Goal: Find specific page/section: Find specific page/section

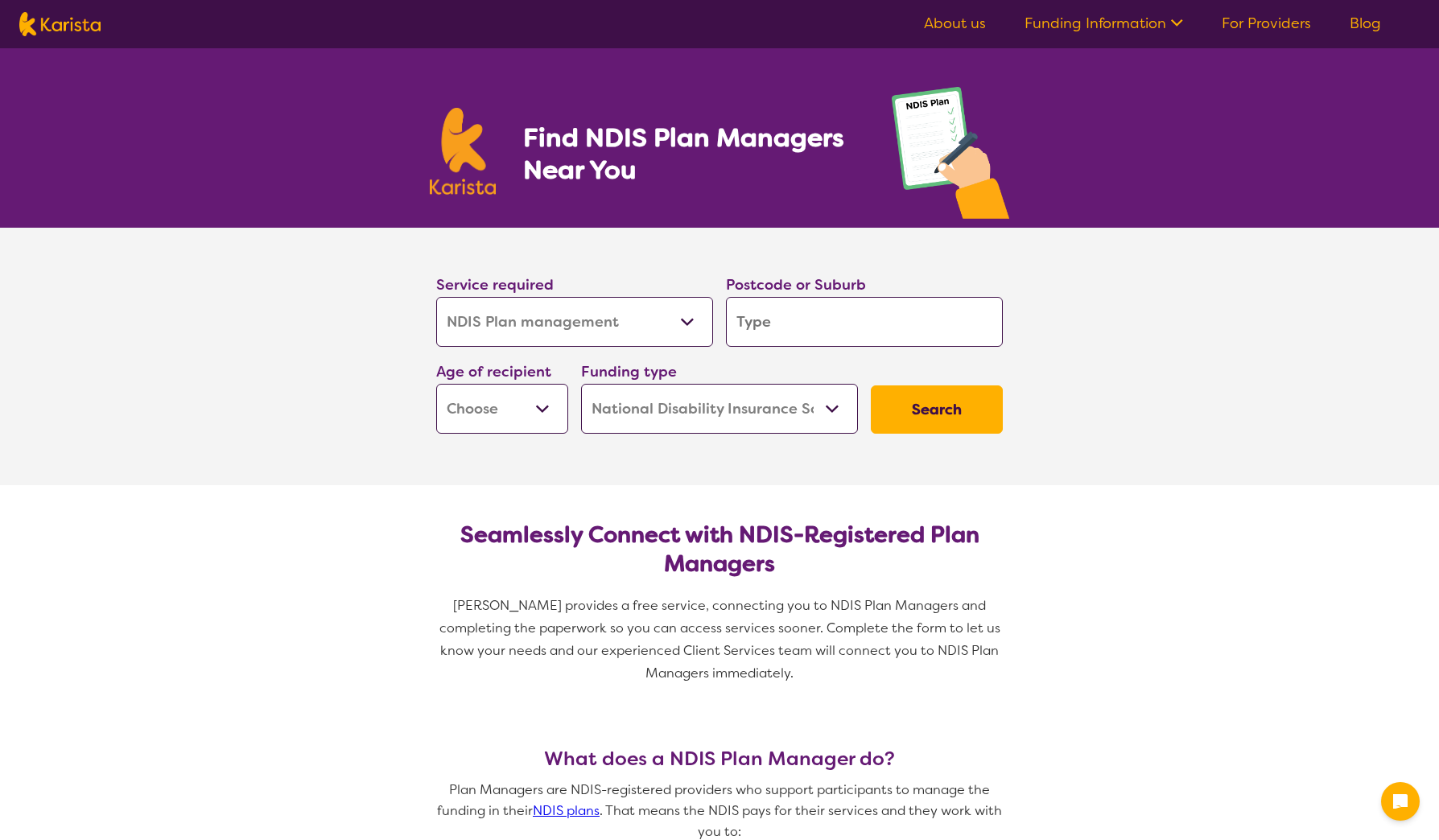
select select "NDIS Plan management"
select select "NDIS"
select select "NDIS Plan management"
select select "NDIS"
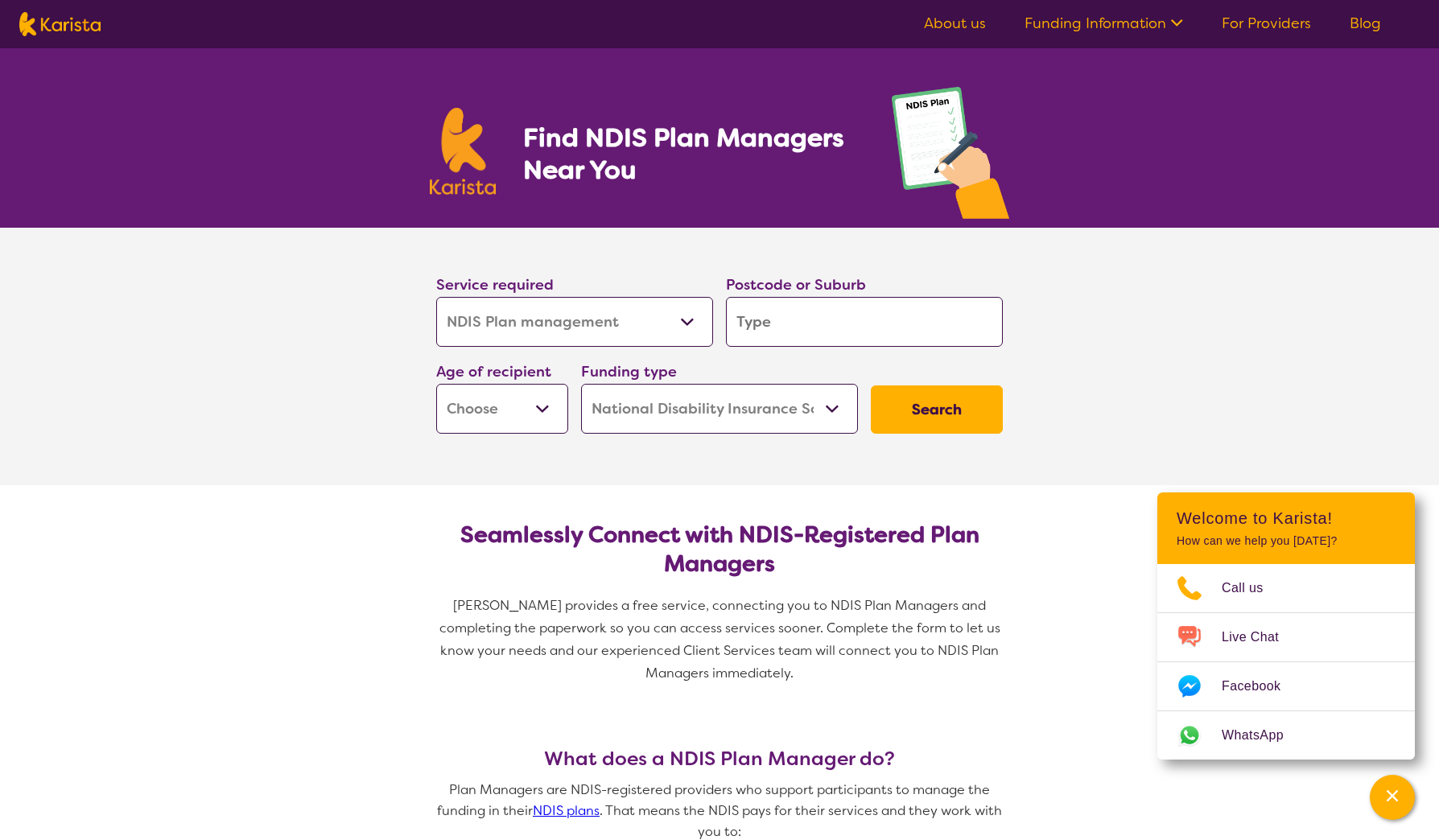
click at [810, 347] on div "Postcode or Suburb" at bounding box center [864, 310] width 289 height 87
click at [816, 351] on div "Postcode or Suburb" at bounding box center [864, 310] width 289 height 87
click at [788, 327] on input "search" at bounding box center [864, 322] width 277 height 50
type input "l"
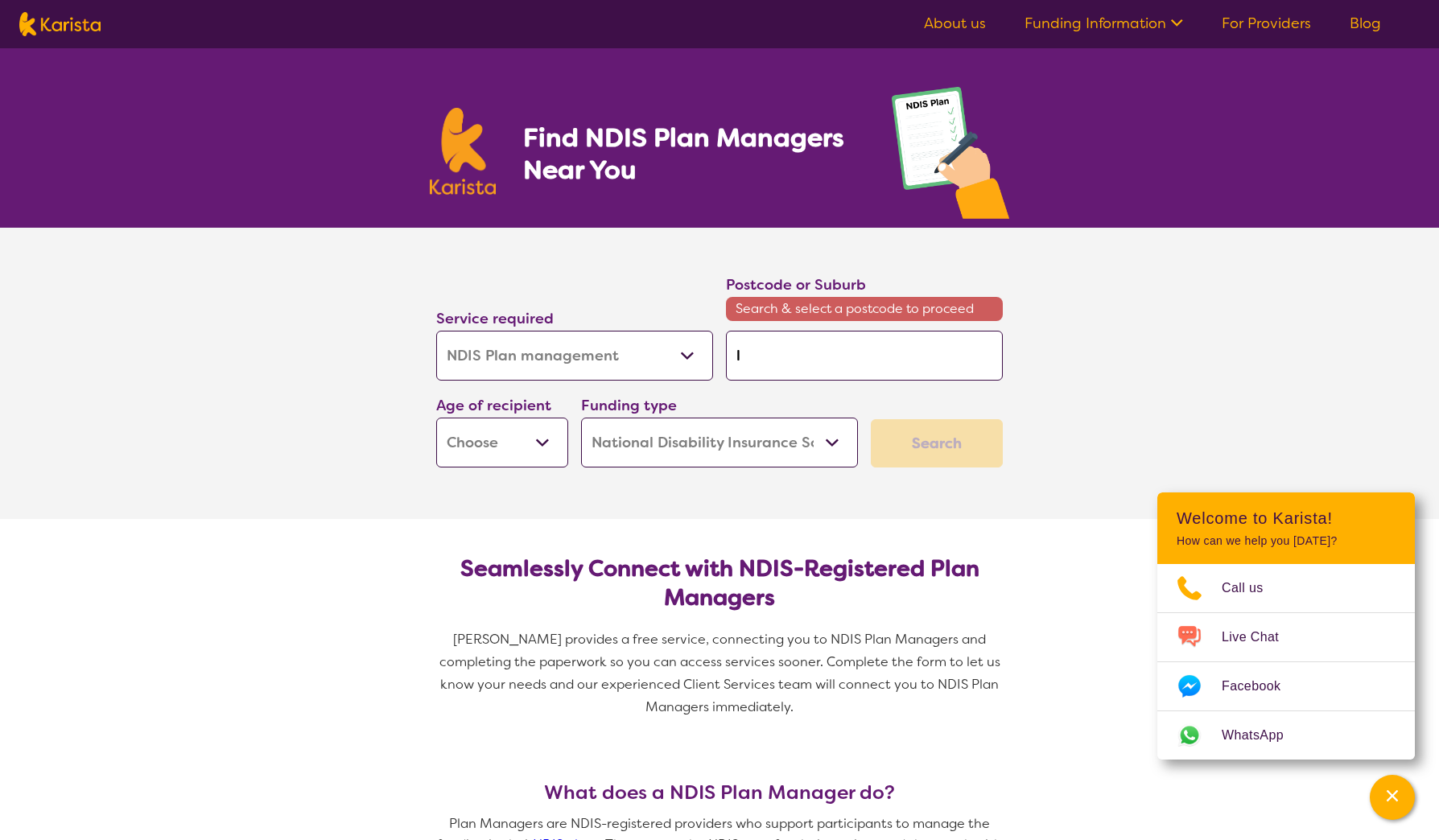
type input "lo"
type input "log"
type input "loga"
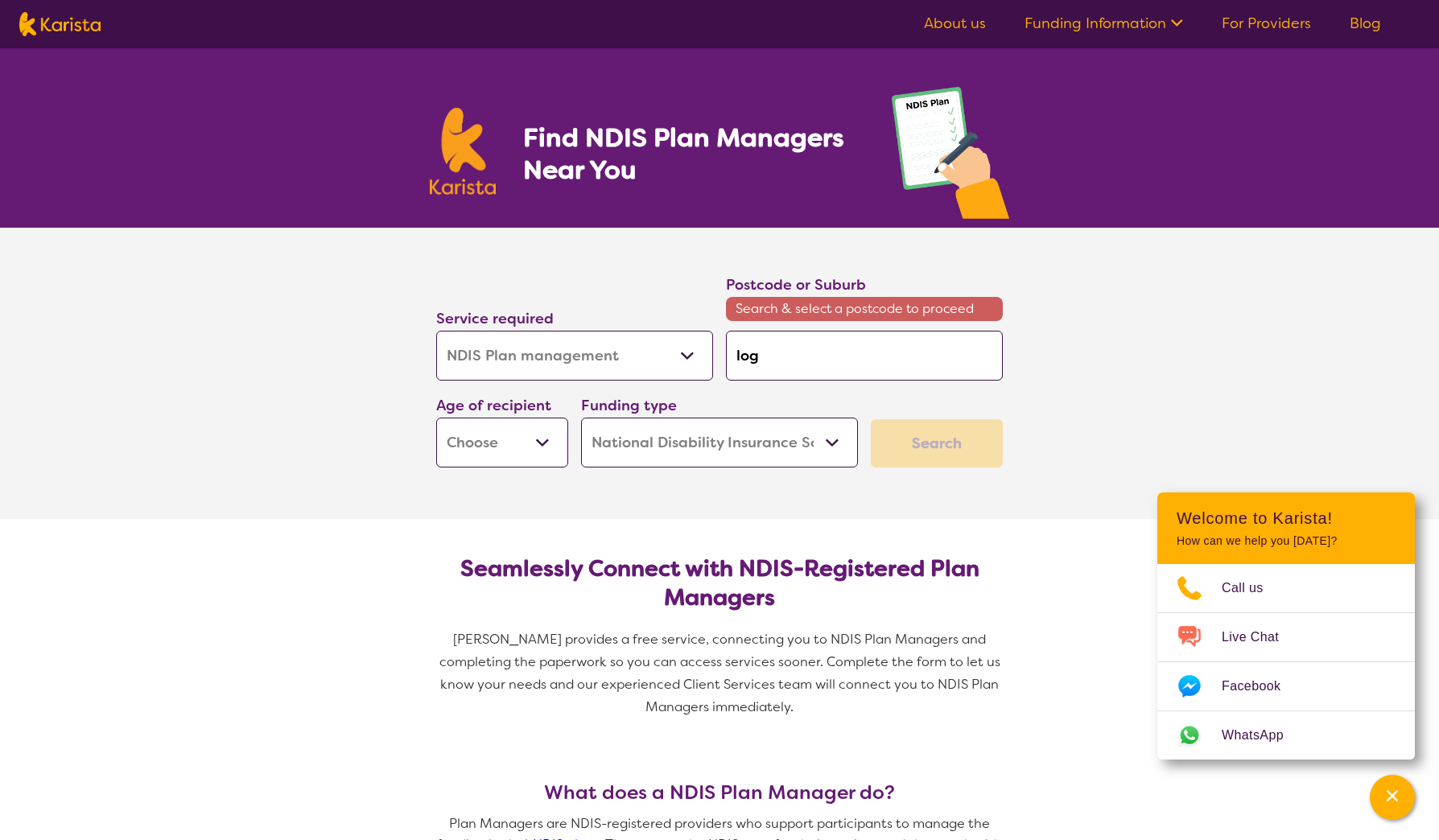
type input "loga"
type input "[PERSON_NAME]"
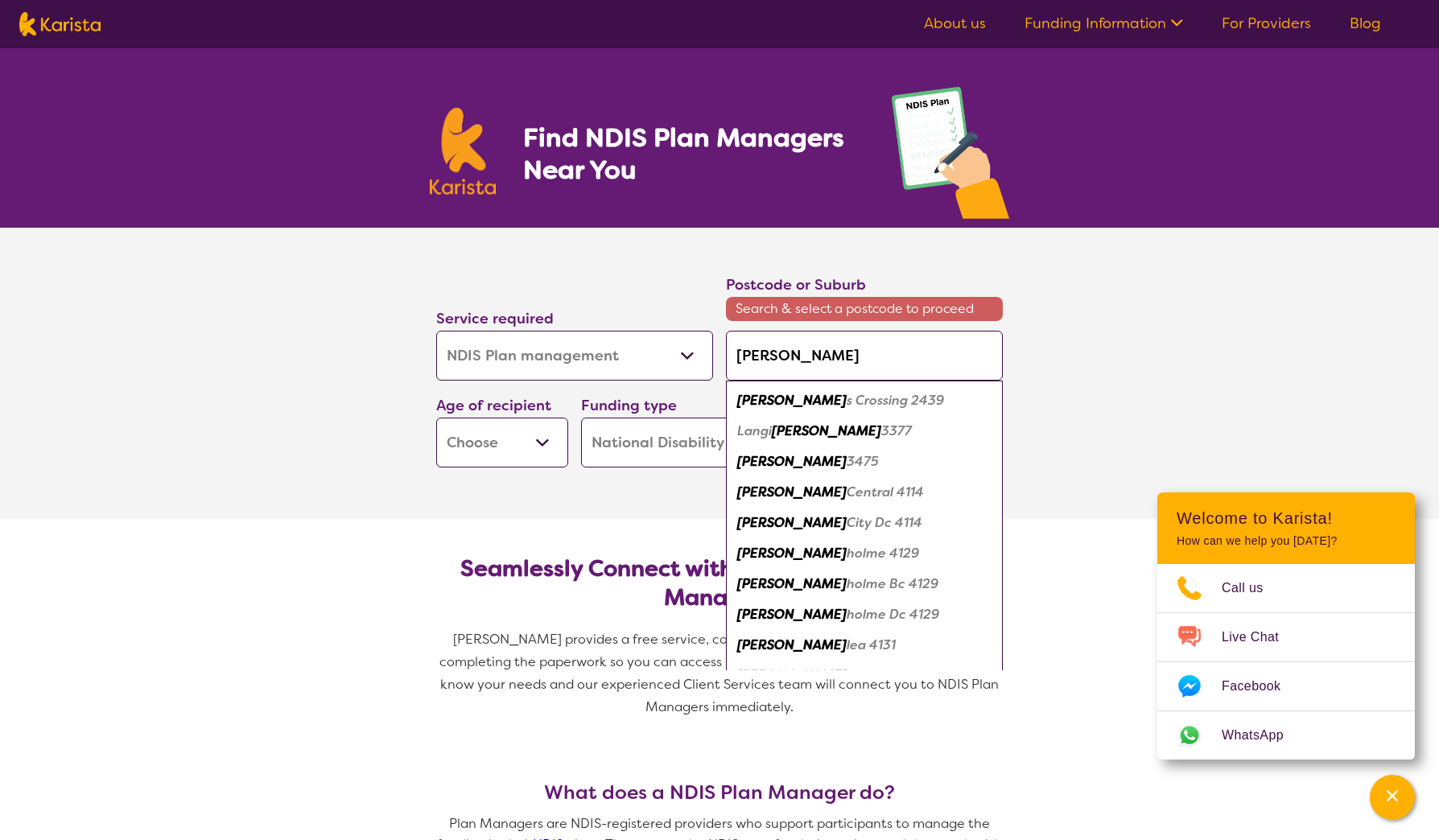
click at [832, 642] on div "[PERSON_NAME] 4131" at bounding box center [864, 646] width 260 height 31
type input "4131"
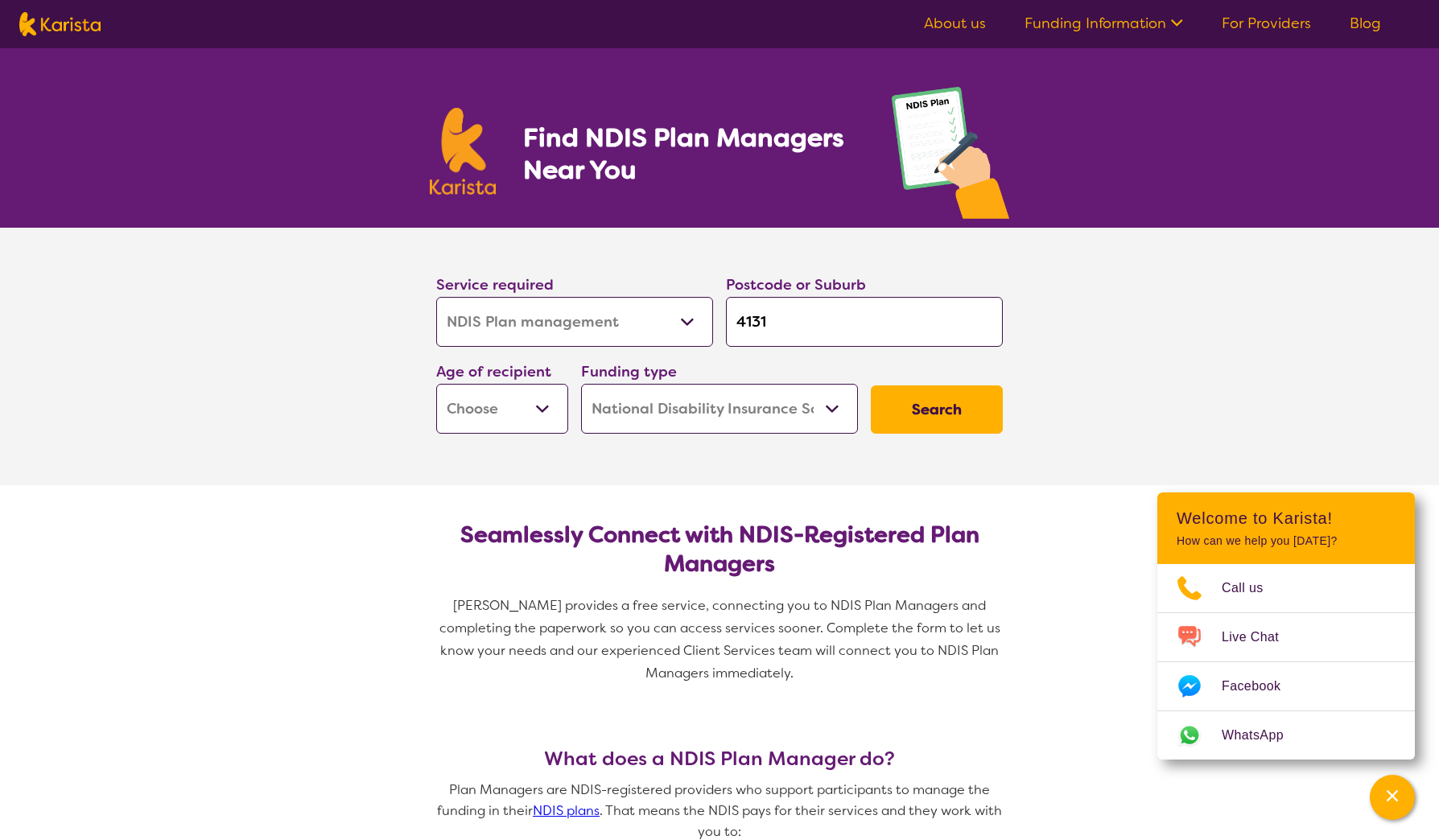
click at [469, 414] on select "Early Childhood - 0 to 9 Child - 10 to 11 Adolescent - 12 to 17 Adult - 18 to 6…" at bounding box center [502, 409] width 132 height 50
select select "AG"
click at [436, 384] on select "Early Childhood - 0 to 9 Child - 10 to 11 Adolescent - 12 to 17 Adult - 18 to 6…" at bounding box center [502, 409] width 132 height 50
select select "AG"
click at [672, 416] on select "Home Care Package (HCP) National Disability Insurance Scheme (NDIS) I don't know" at bounding box center [719, 409] width 277 height 50
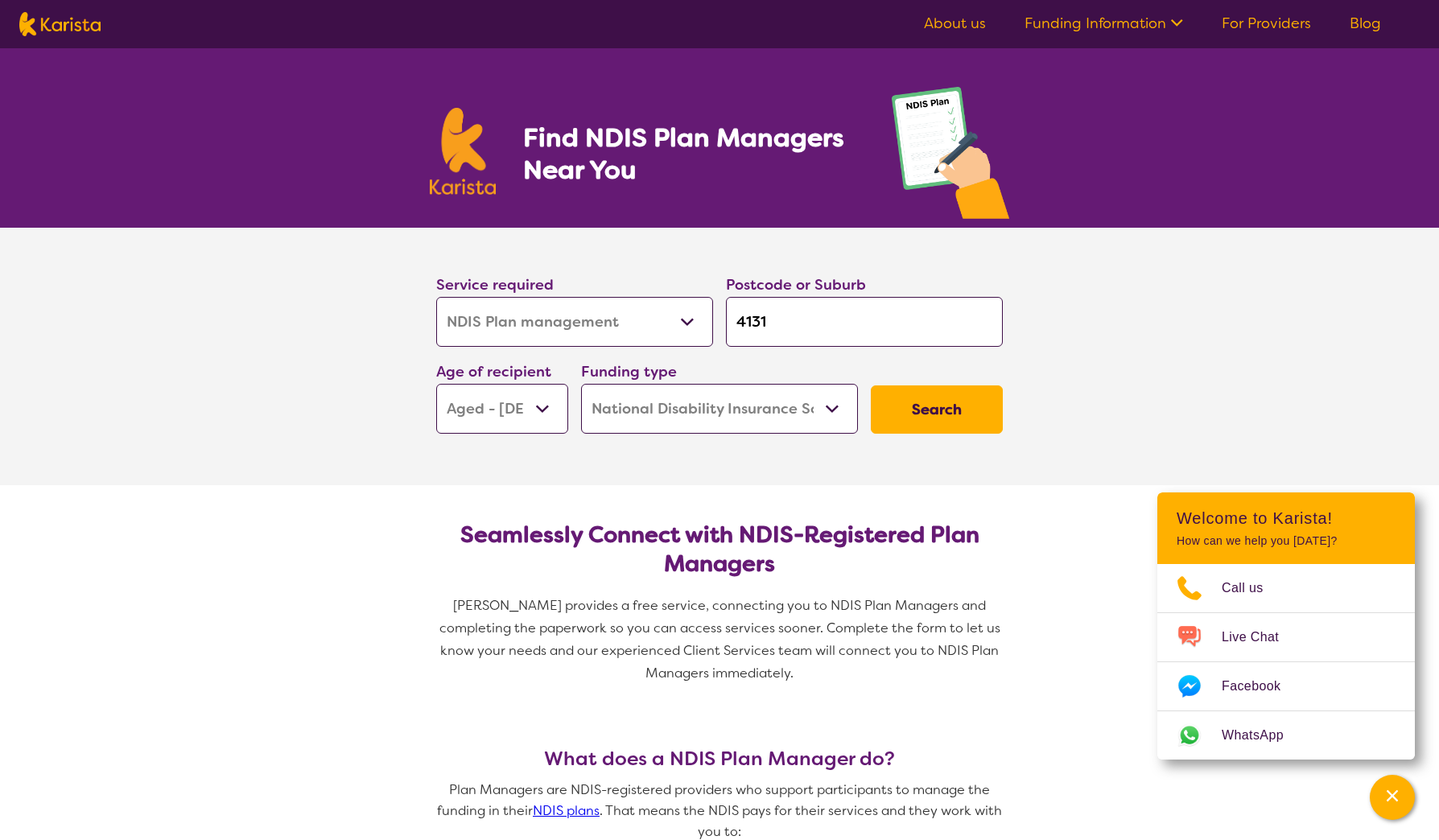
click at [581, 384] on select "Home Care Package (HCP) National Disability Insurance Scheme (NDIS) I don't know" at bounding box center [719, 409] width 277 height 50
click at [971, 409] on button "Search" at bounding box center [937, 410] width 132 height 48
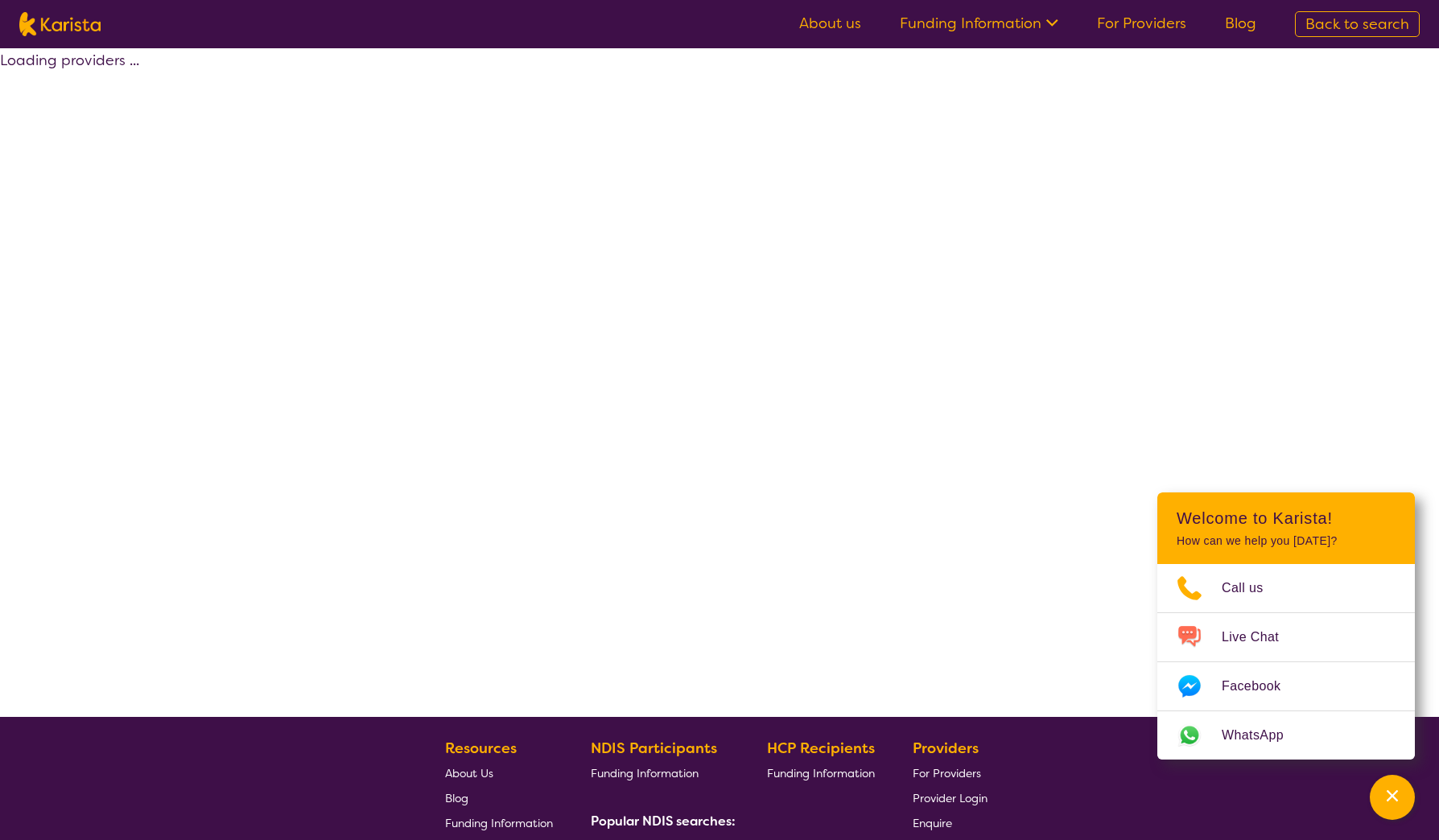
select select "by_score"
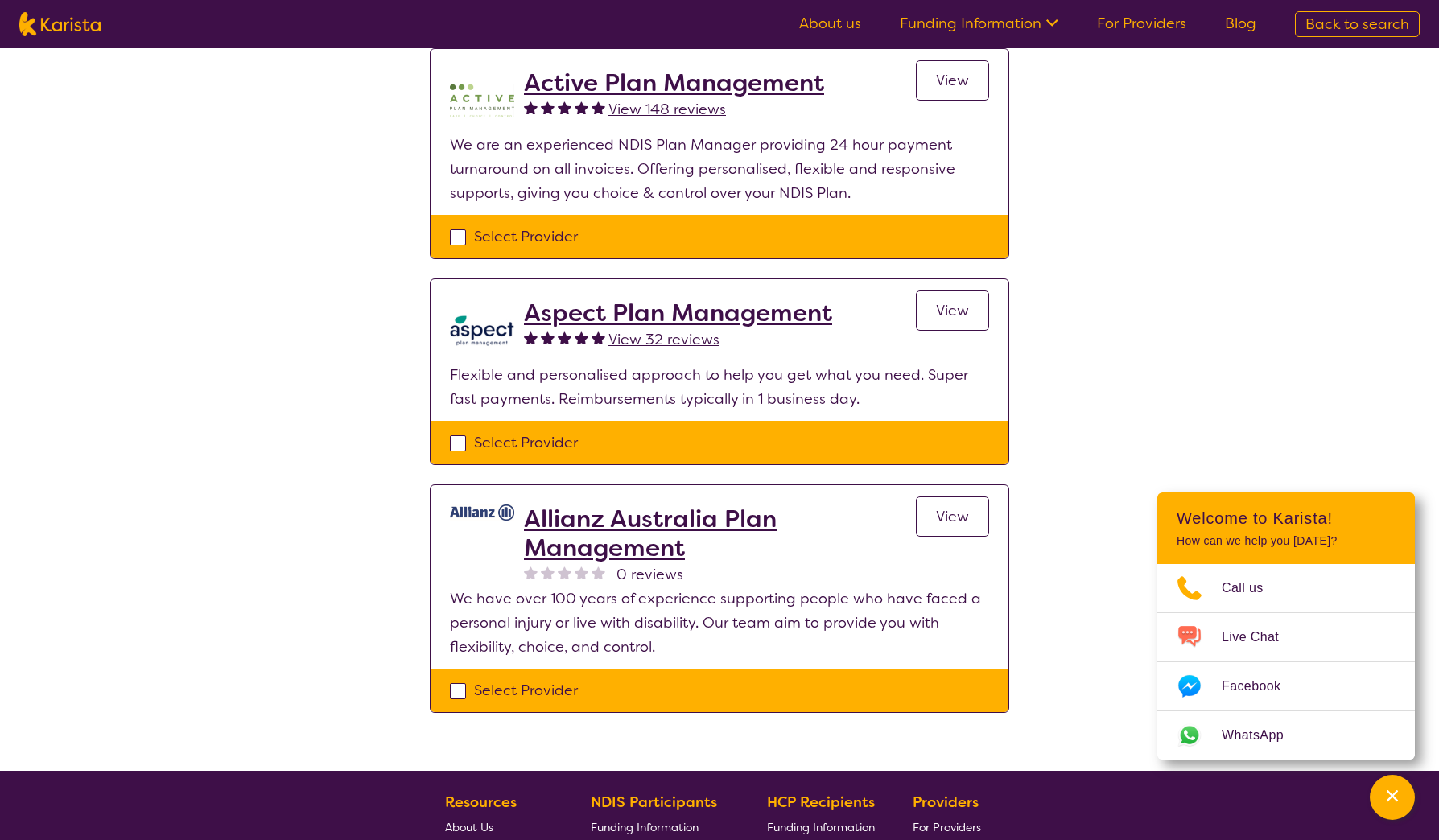
scroll to position [381, 0]
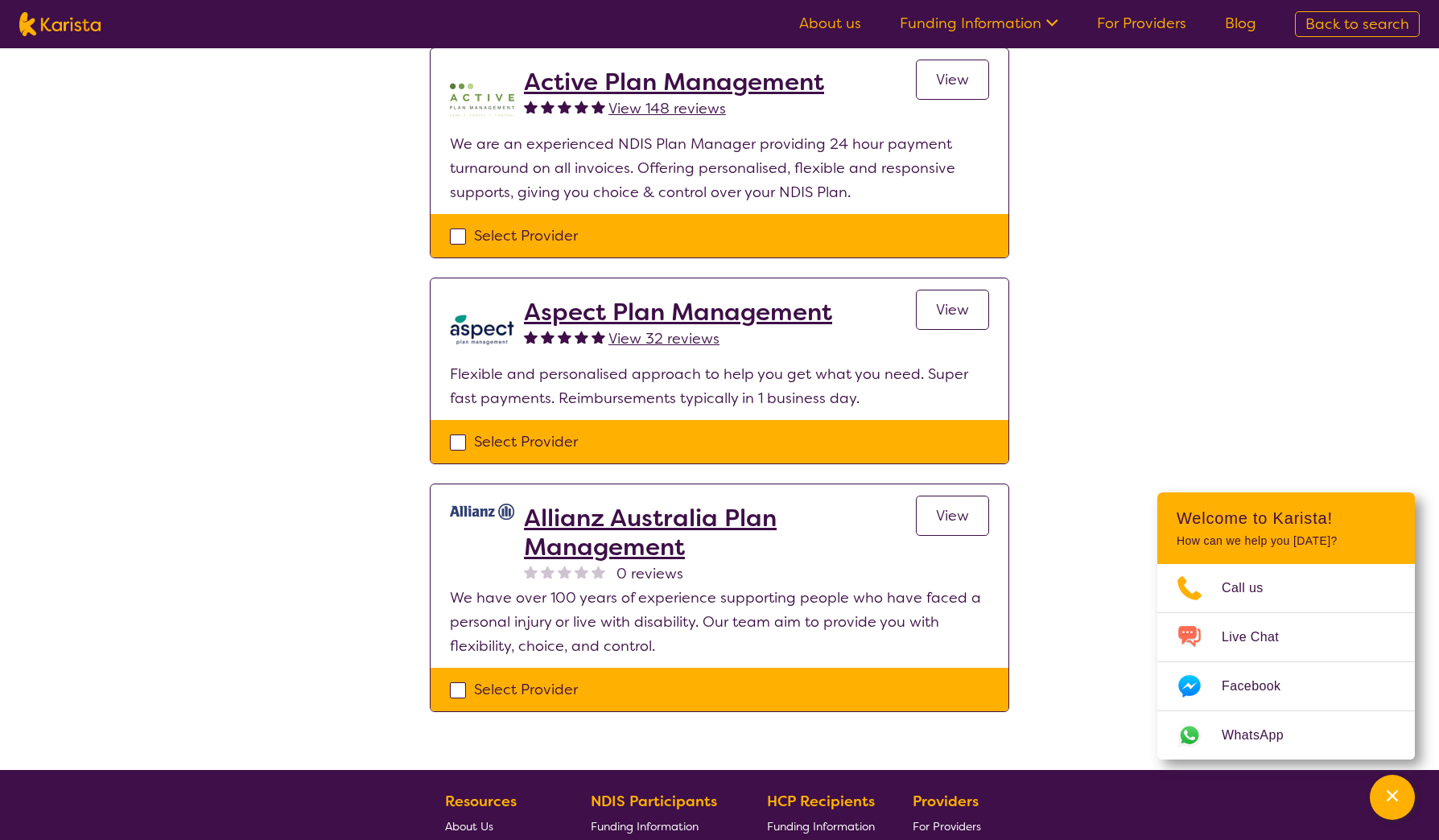
click at [780, 672] on div "Select Provider" at bounding box center [719, 690] width 578 height 44
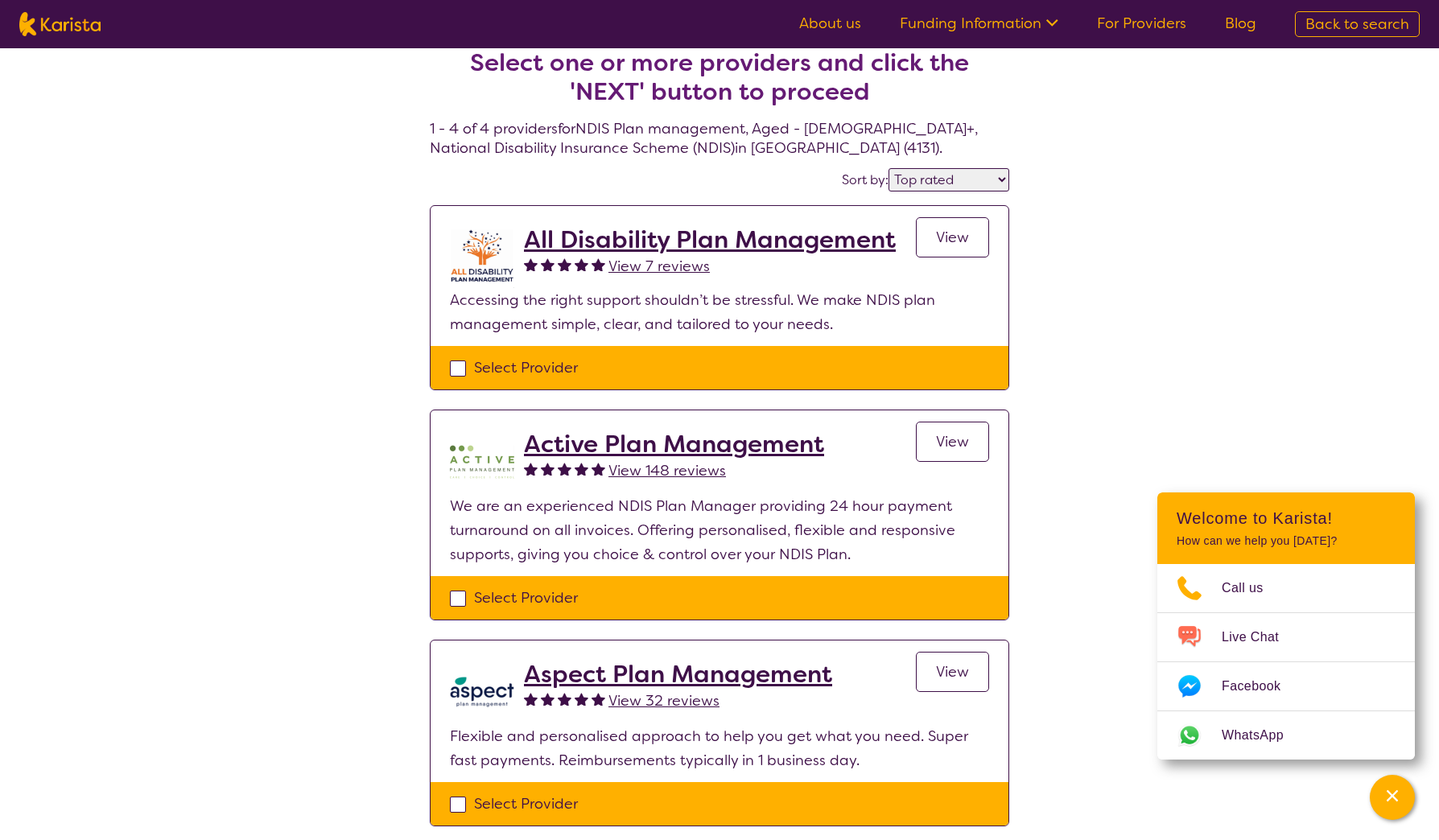
scroll to position [17, 0]
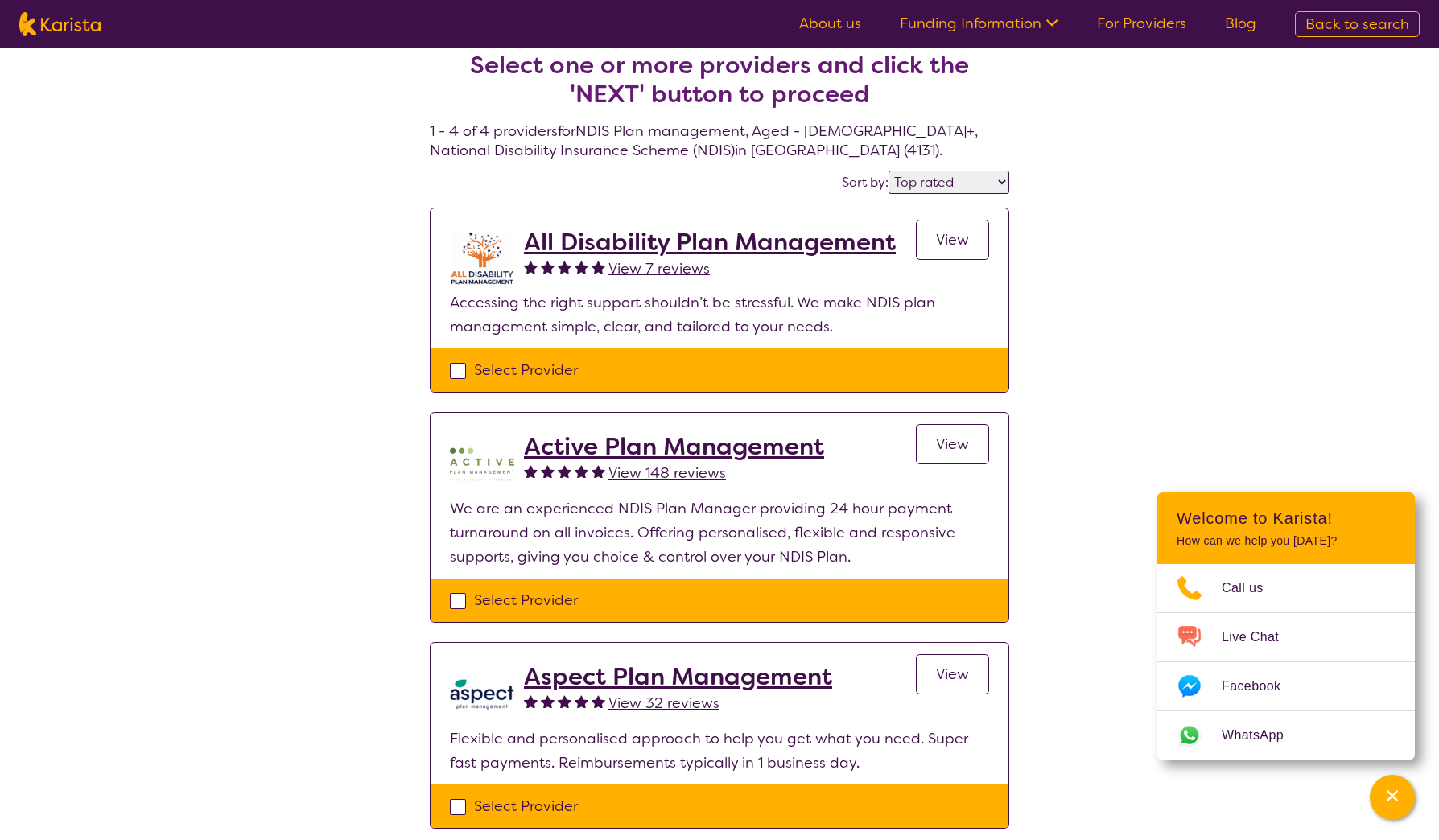
click at [956, 438] on span "View" at bounding box center [952, 444] width 33 height 19
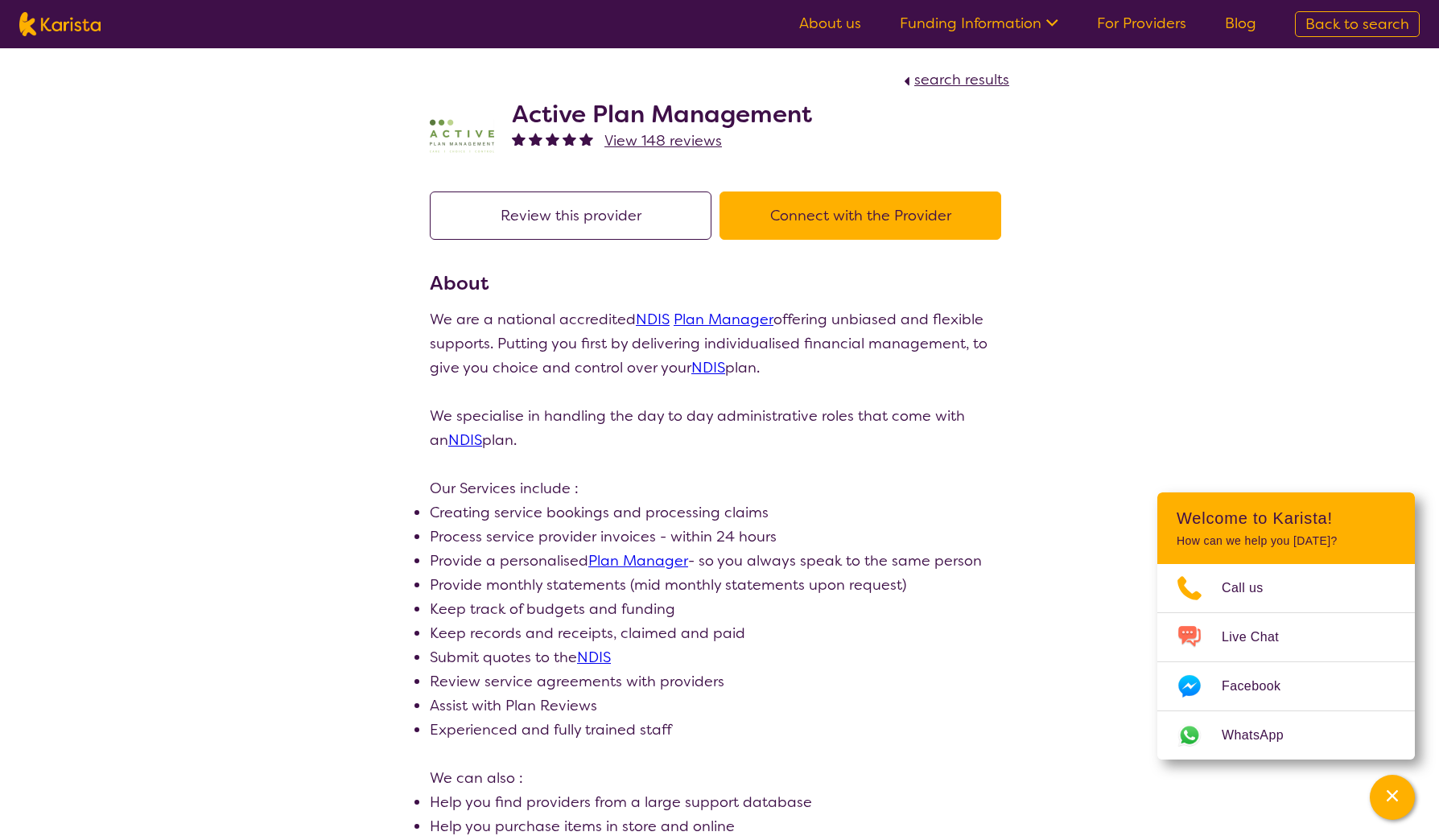
click at [811, 214] on button "Connect with the Provider" at bounding box center [860, 216] width 281 height 48
click at [727, 205] on button "Connect with the Provider" at bounding box center [860, 216] width 281 height 48
drag, startPoint x: 515, startPoint y: 112, endPoint x: 917, endPoint y: 114, distance: 402.0
click at [917, 114] on div "Active Plan Management View 148 reviews" at bounding box center [719, 132] width 580 height 81
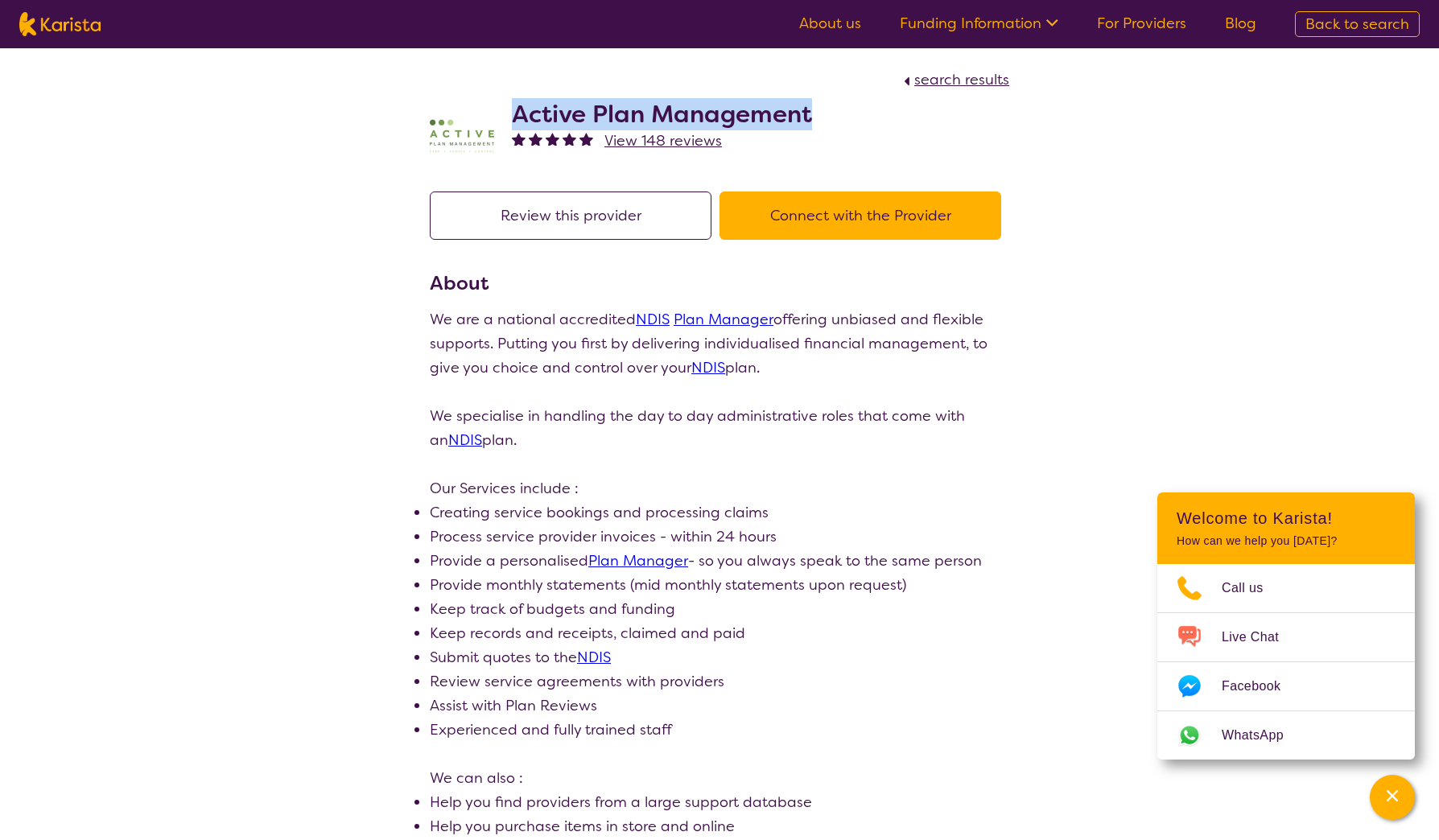
copy h2 "Active Plan Management"
